Goal: Information Seeking & Learning: Learn about a topic

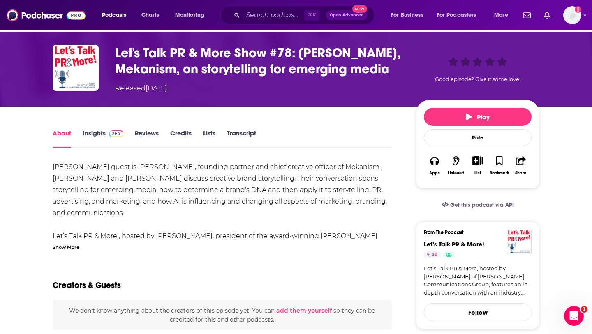
scroll to position [34, 0]
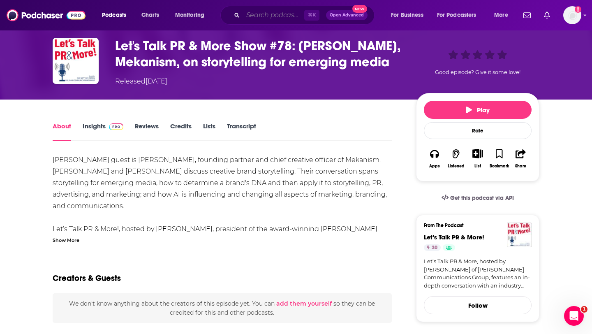
click at [258, 16] on input "Search podcasts, credits, & more..." at bounding box center [273, 15] width 61 height 13
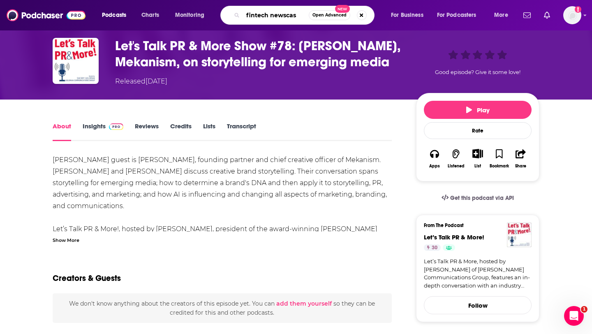
type input "fintech newscast"
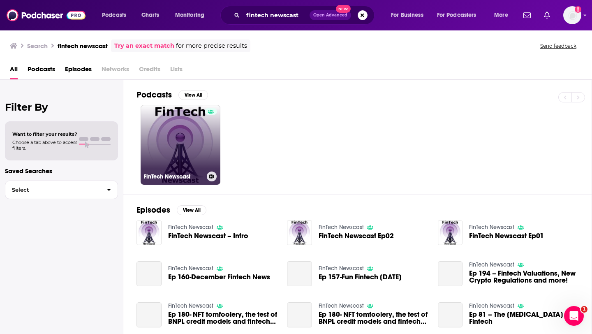
click at [191, 143] on link "FinTech Newscast" at bounding box center [181, 145] width 80 height 80
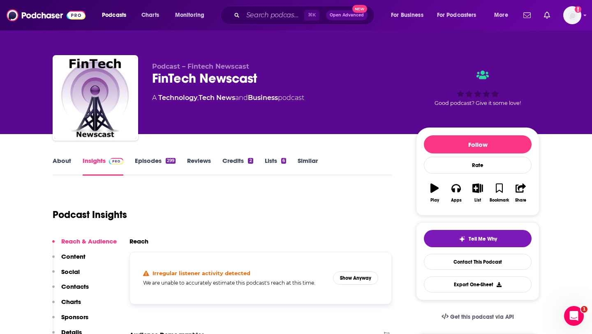
click at [160, 161] on link "Episodes 299" at bounding box center [155, 166] width 41 height 19
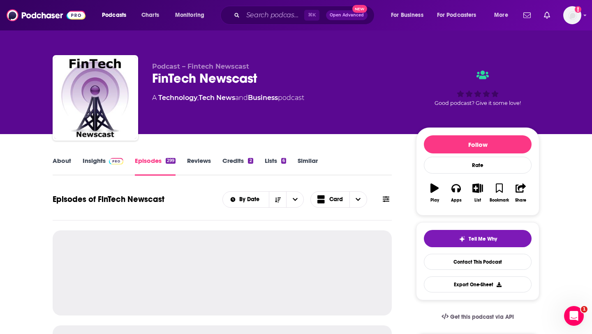
click at [69, 160] on link "About" at bounding box center [62, 166] width 18 height 19
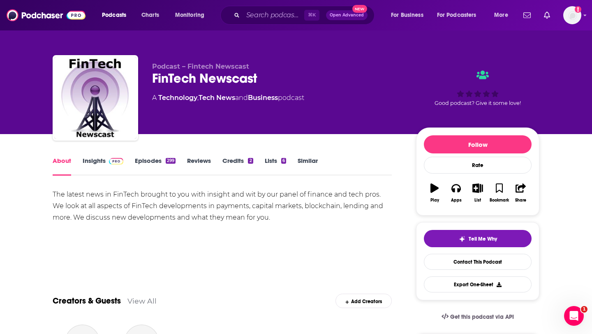
click at [92, 160] on link "Insights" at bounding box center [103, 166] width 41 height 19
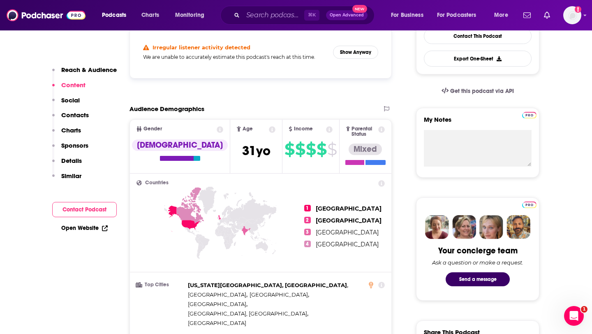
scroll to position [192, 0]
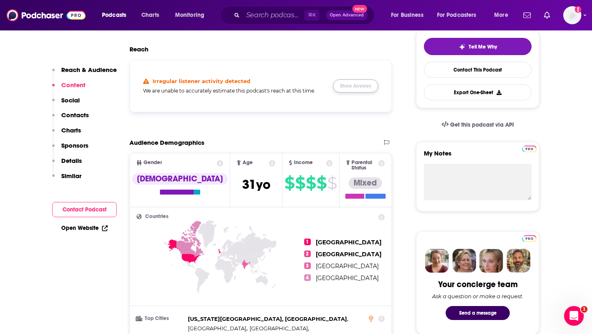
click at [367, 81] on button "Show Anyway" at bounding box center [355, 85] width 45 height 13
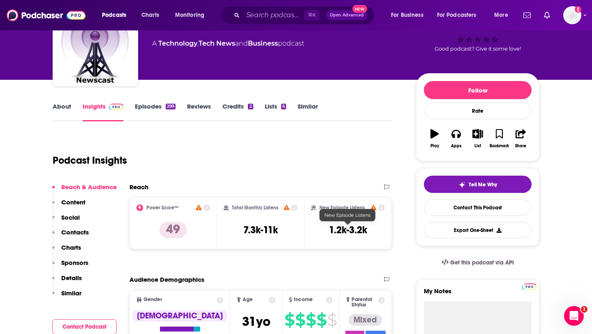
scroll to position [0, 0]
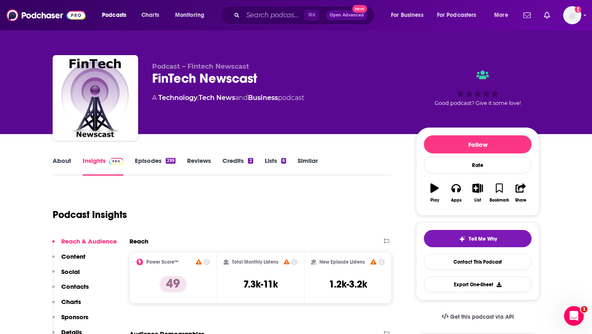
click at [153, 164] on link "Episodes 299" at bounding box center [155, 166] width 41 height 19
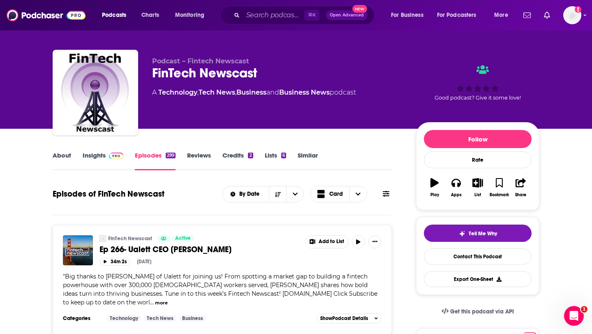
scroll to position [6, 0]
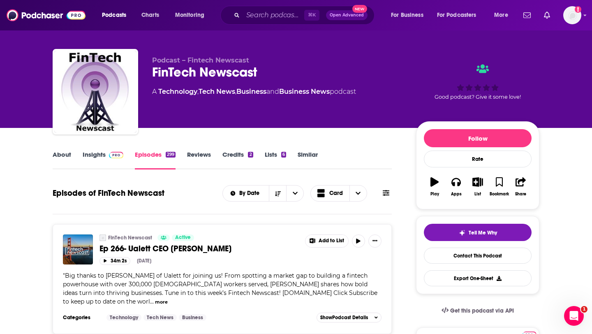
click at [100, 156] on link "Insights" at bounding box center [103, 159] width 41 height 19
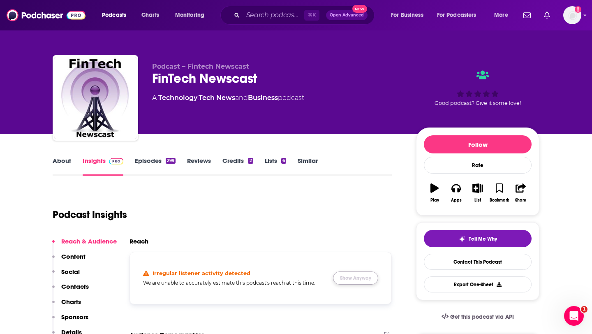
click at [363, 280] on button "Show Anyway" at bounding box center [355, 277] width 45 height 13
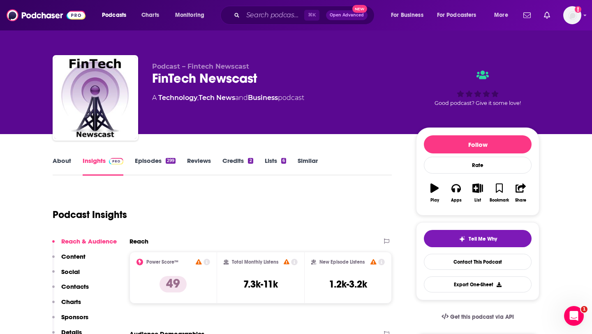
click at [64, 159] on link "About" at bounding box center [62, 166] width 18 height 19
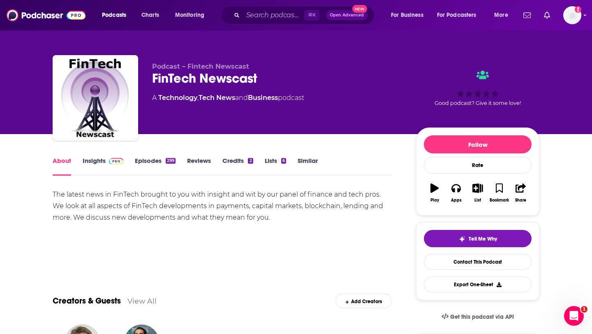
click at [159, 165] on link "Episodes 299" at bounding box center [155, 166] width 41 height 19
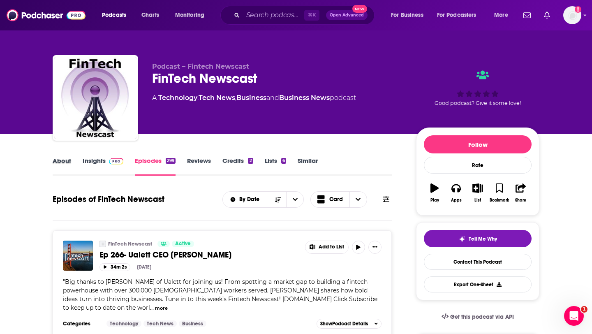
click at [79, 157] on div "About" at bounding box center [68, 166] width 30 height 19
click at [85, 159] on link "Insights" at bounding box center [103, 166] width 41 height 19
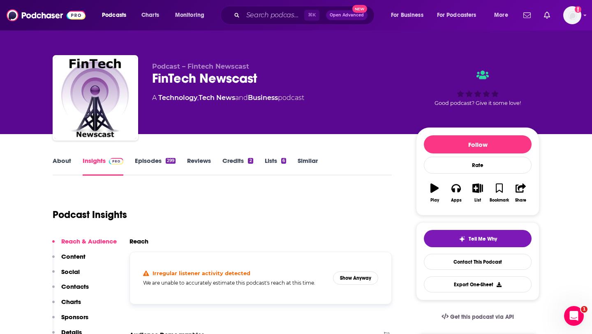
click at [62, 159] on link "About" at bounding box center [62, 166] width 18 height 19
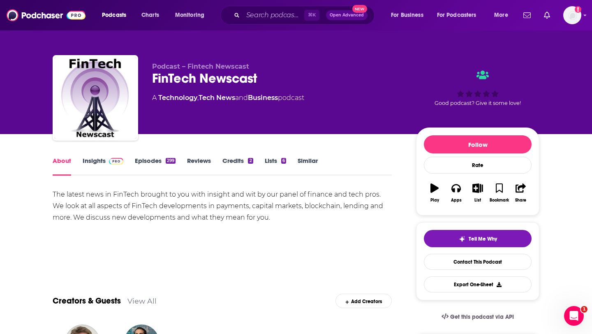
click at [383, 194] on div "The latest news in FinTech brought to you with insight and wit by our panel of …" at bounding box center [222, 206] width 339 height 35
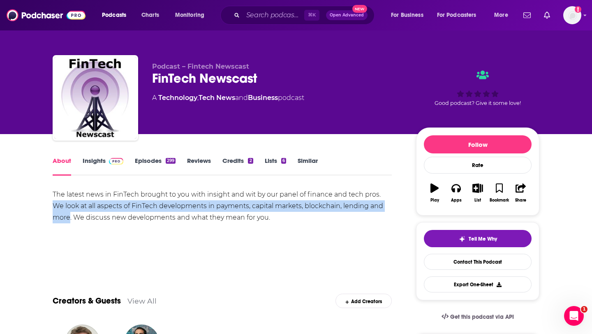
drag, startPoint x: 383, startPoint y: 194, endPoint x: 376, endPoint y: 205, distance: 13.3
click at [376, 205] on div "The latest news in FinTech brought to you with insight and wit by our panel of …" at bounding box center [222, 206] width 339 height 35
copy div "We look at all aspects of FinTech developments in payments, capital markets, bl…"
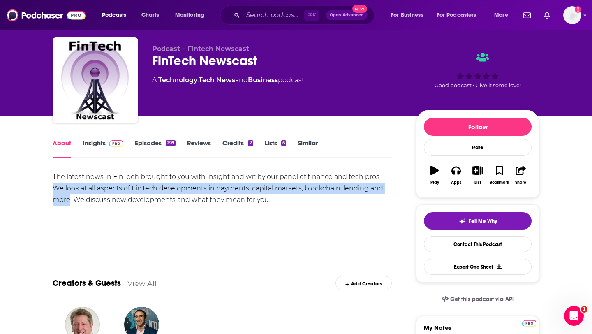
click at [371, 188] on div "The latest news in FinTech brought to you with insight and wit by our panel of …" at bounding box center [222, 188] width 339 height 35
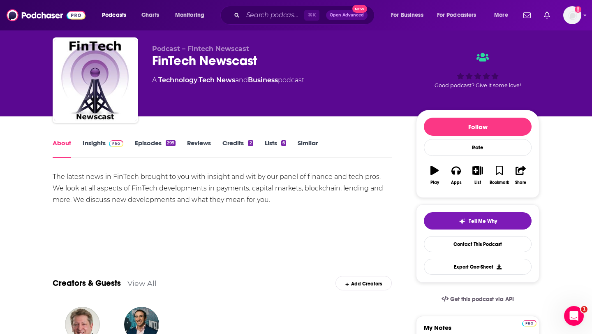
click at [96, 140] on link "Insights" at bounding box center [103, 148] width 41 height 19
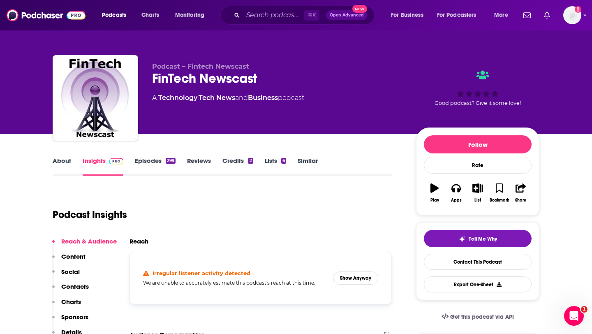
scroll to position [24, 0]
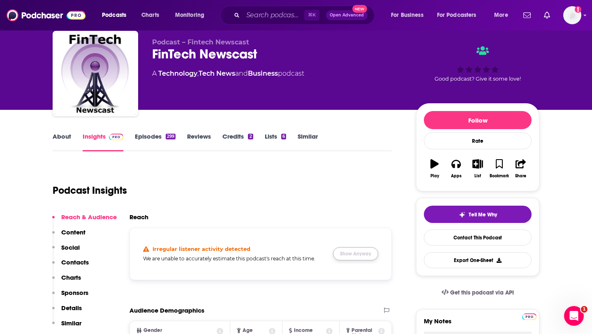
click at [354, 249] on button "Show Anyway" at bounding box center [355, 253] width 45 height 13
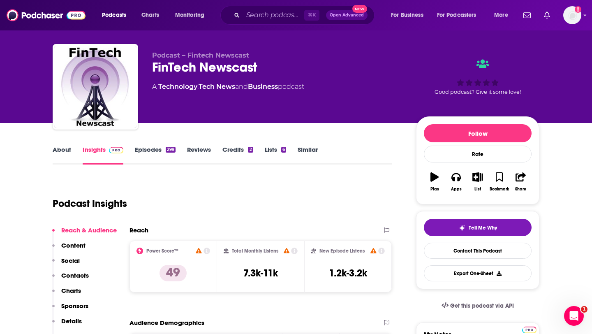
scroll to position [0, 0]
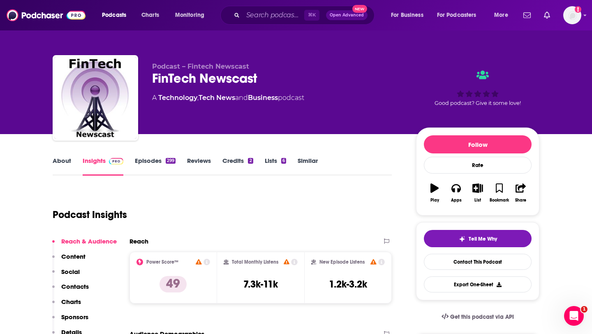
click at [153, 161] on link "Episodes 299" at bounding box center [155, 166] width 41 height 19
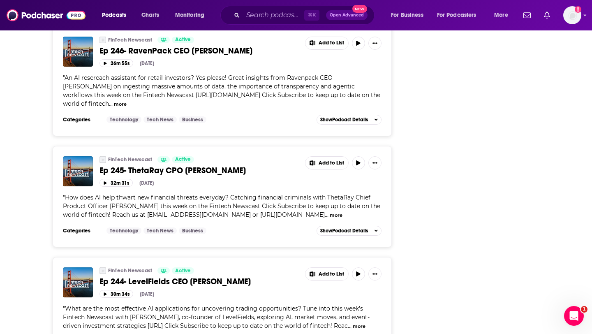
scroll to position [2956, 0]
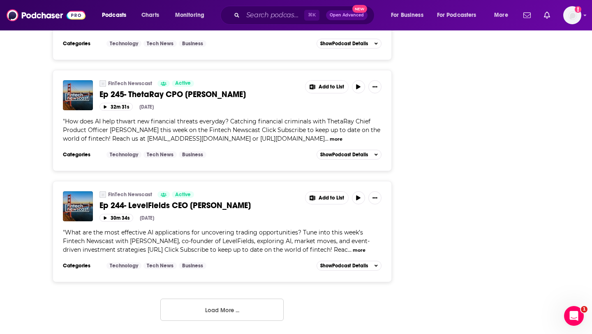
click at [233, 300] on button "Load More ..." at bounding box center [221, 309] width 123 height 22
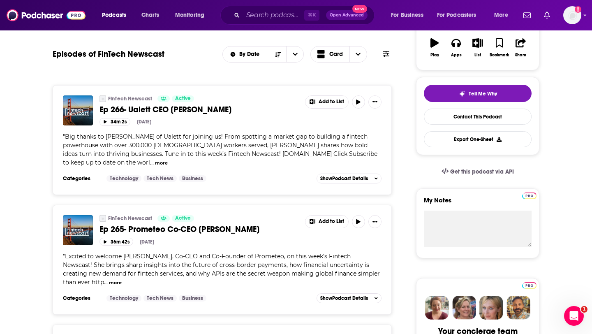
scroll to position [0, 0]
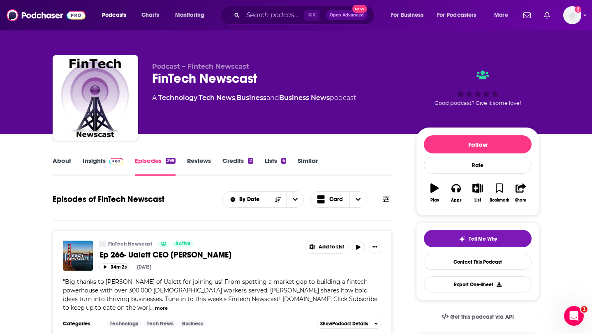
click at [98, 155] on div "About Insights Episodes 299 Reviews Credits 2 Lists 6 Similar" at bounding box center [222, 165] width 339 height 20
click at [97, 158] on link "Insights" at bounding box center [103, 166] width 41 height 19
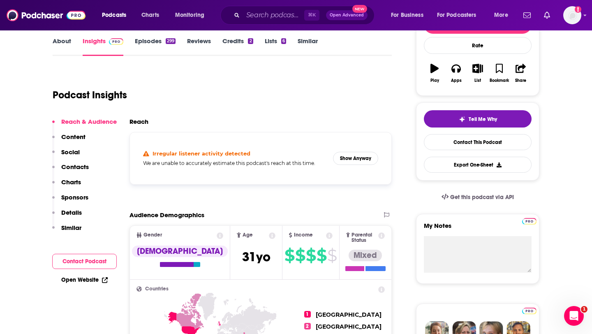
scroll to position [105, 0]
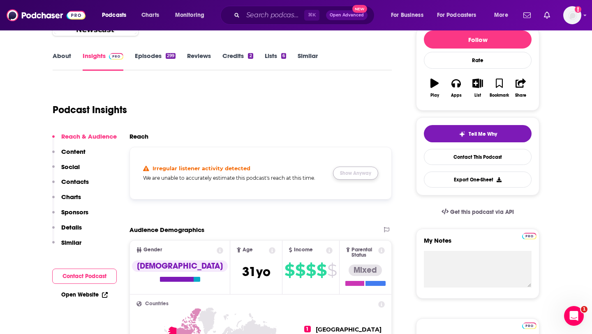
click at [346, 174] on button "Show Anyway" at bounding box center [355, 172] width 45 height 13
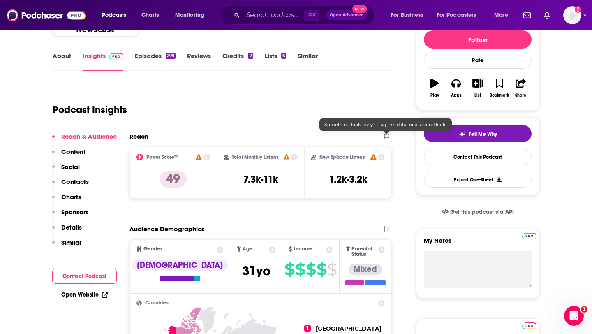
click at [387, 136] on icon at bounding box center [386, 136] width 5 height 5
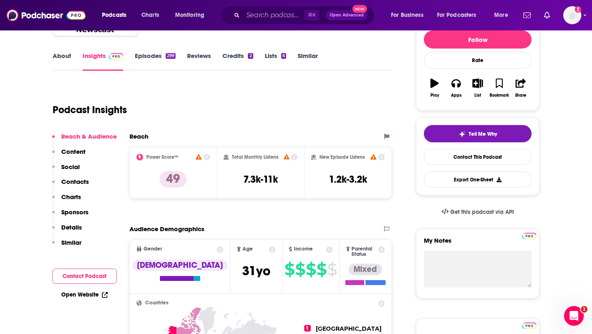
click at [299, 136] on div "Reach" at bounding box center [251, 136] width 245 height 8
click at [59, 61] on link "About" at bounding box center [62, 61] width 18 height 19
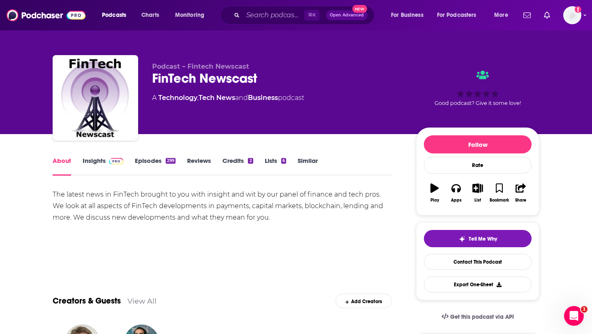
click at [148, 163] on link "Episodes 299" at bounding box center [155, 166] width 41 height 19
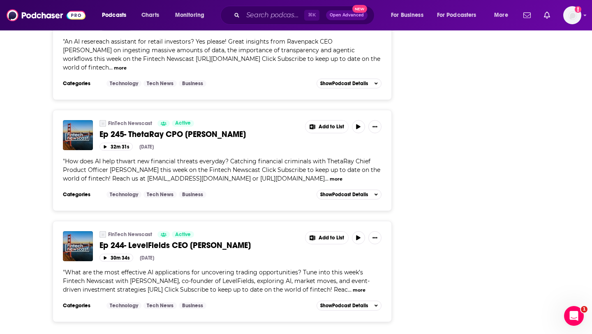
scroll to position [2956, 0]
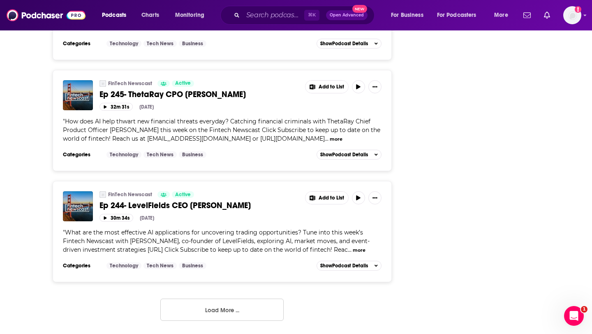
click at [210, 308] on button "Load More ..." at bounding box center [221, 309] width 123 height 22
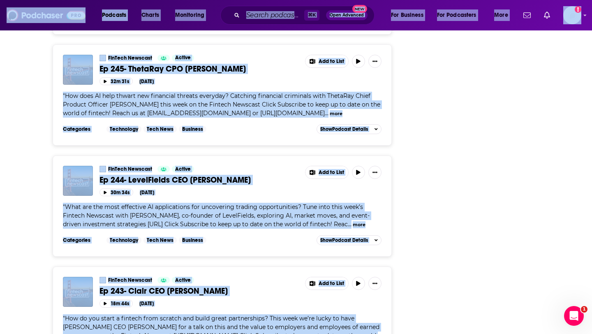
click at [424, 192] on div "Follow Rate Play Apps List Bookmark Share Tell Me Why Contact This Podcast Expo…" at bounding box center [477, 225] width 123 height 6109
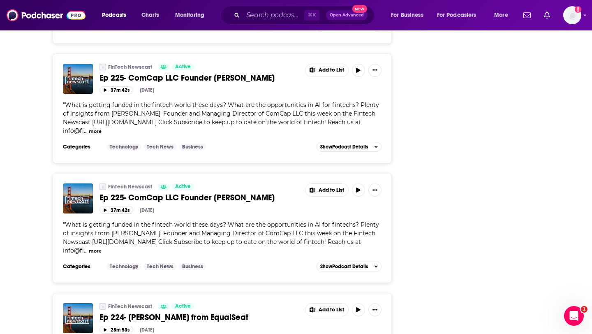
scroll to position [5911, 0]
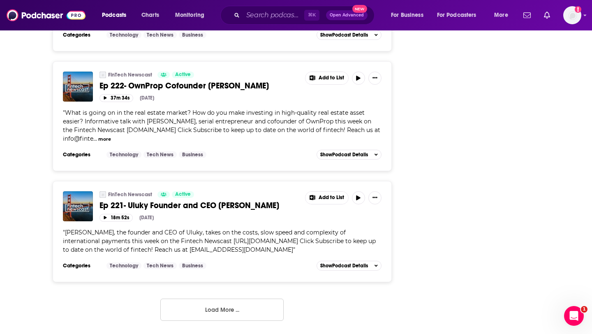
click at [232, 311] on button "Load More ..." at bounding box center [221, 309] width 123 height 22
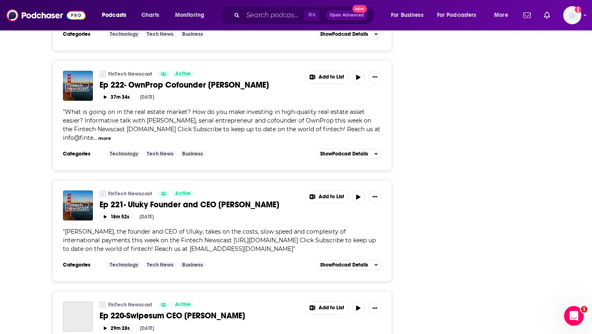
click at [221, 309] on div "FinTech Newscast Active Ep 220-Swipesum CEO [PERSON_NAME]" at bounding box center [199, 310] width 200 height 19
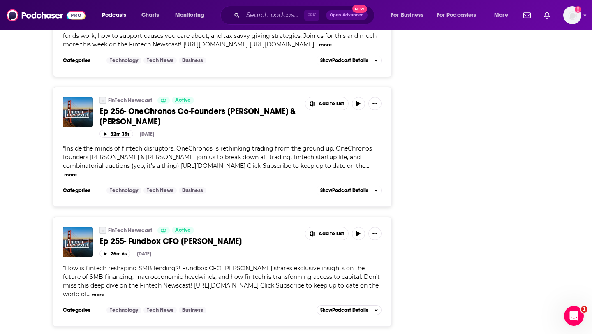
scroll to position [8258, 0]
